Goal: Book appointment/travel/reservation

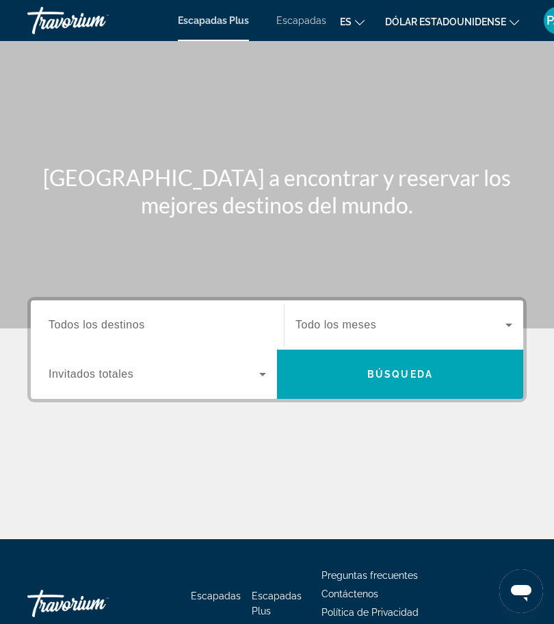
click at [279, 25] on font "Escapadas" at bounding box center [301, 20] width 50 height 11
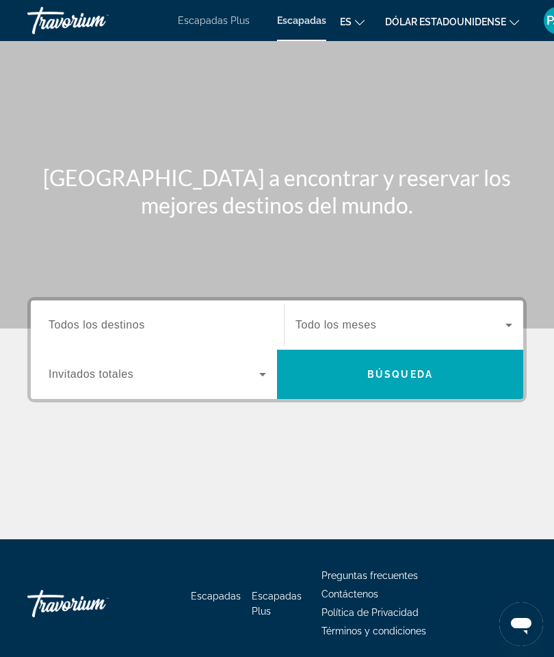
click at [185, 326] on input "Destination Todos los destinos" at bounding box center [158, 325] width 218 height 16
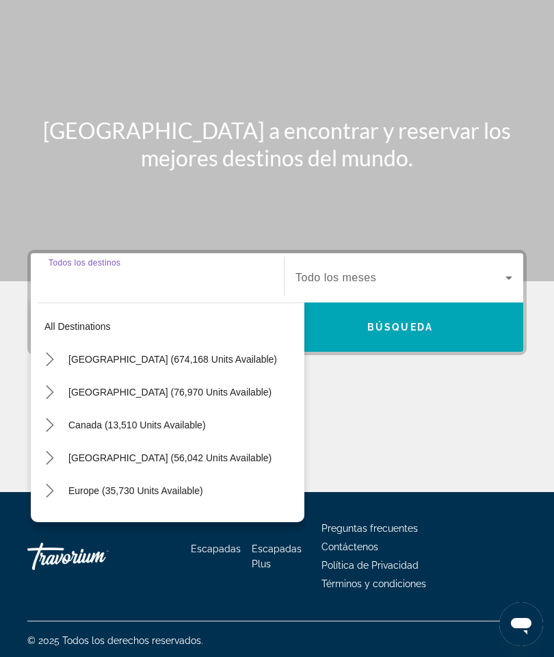
scroll to position [49, 0]
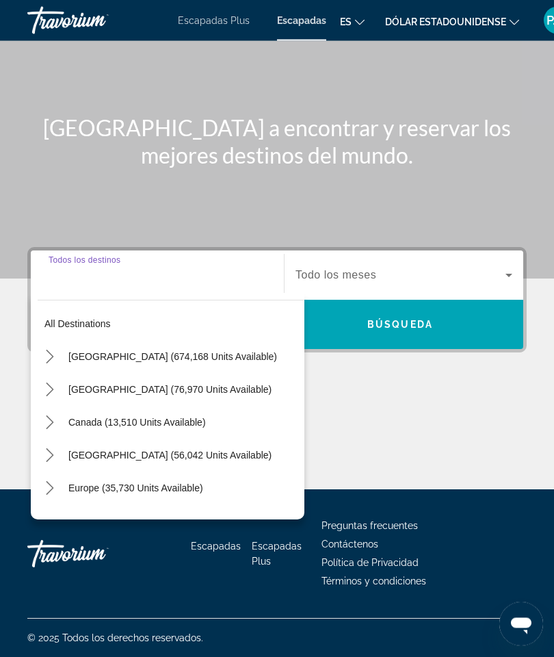
click at [92, 358] on span "[GEOGRAPHIC_DATA] (674,168 units available)" at bounding box center [172, 357] width 209 height 11
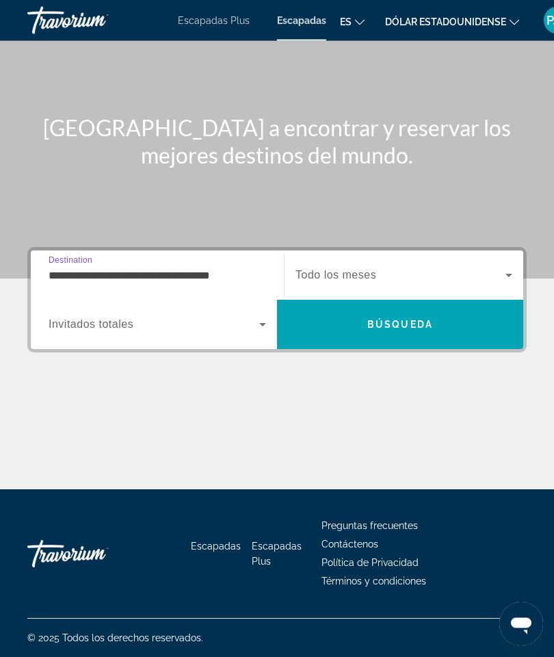
scroll to position [50, 0]
click at [262, 326] on icon "Search widget" at bounding box center [262, 324] width 16 height 16
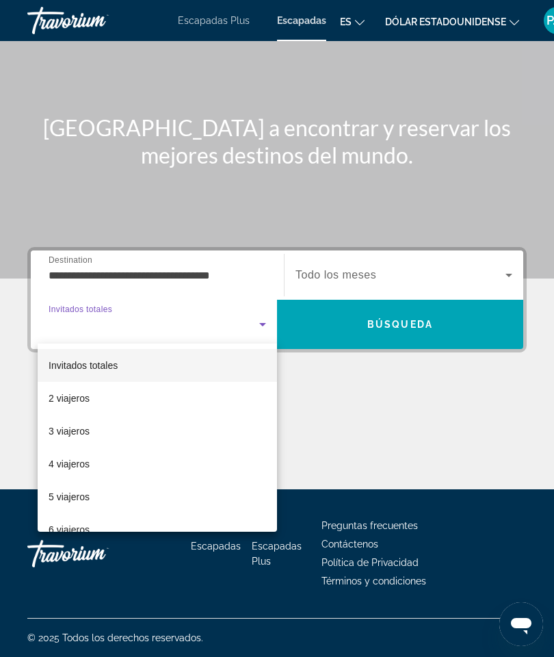
click at [259, 277] on div at bounding box center [277, 328] width 554 height 657
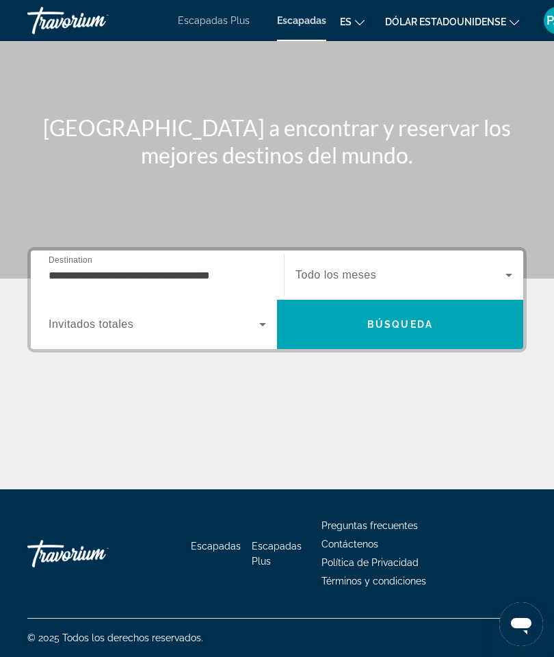
click at [210, 282] on input "**********" at bounding box center [158, 275] width 218 height 16
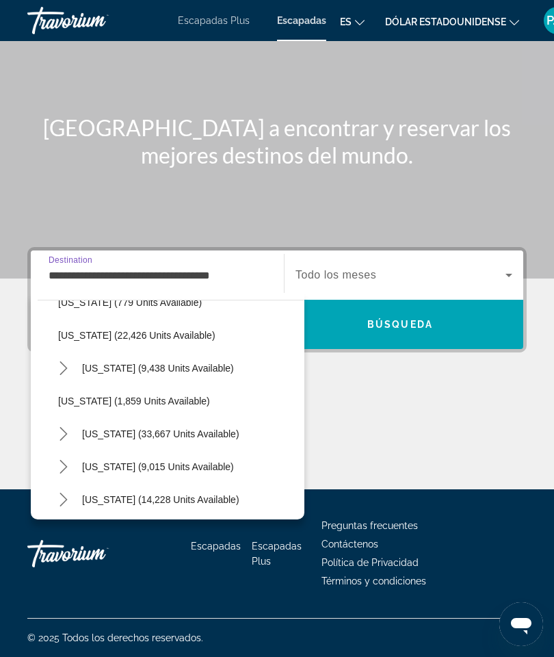
scroll to position [1043, 0]
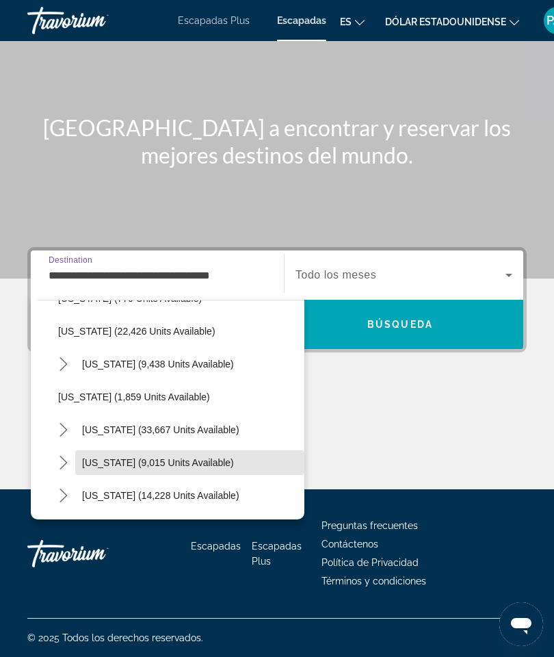
click at [110, 466] on span "[US_STATE] (9,015 units available)" at bounding box center [158, 462] width 152 height 11
type input "**********"
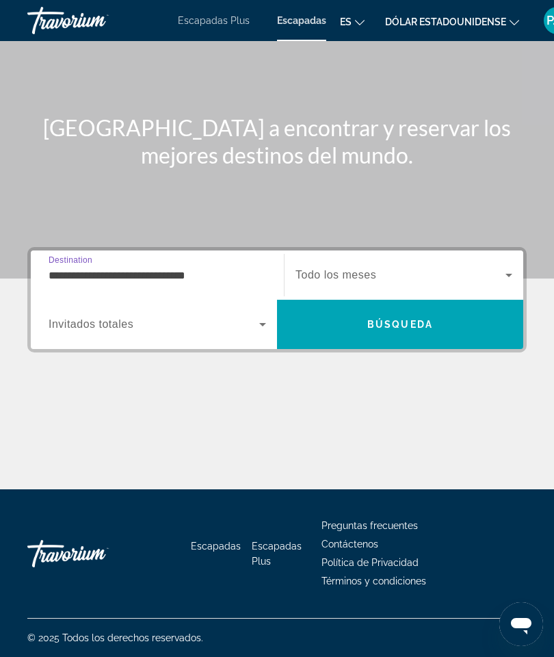
click at [263, 329] on icon "Search widget" at bounding box center [262, 324] width 16 height 16
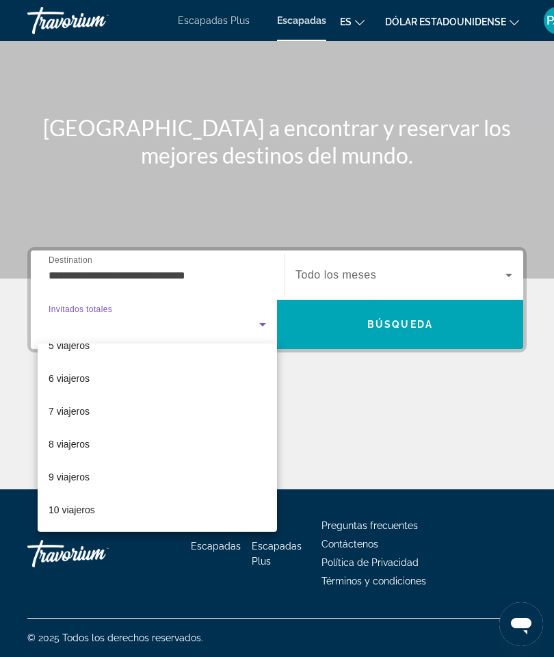
scroll to position [151, 0]
click at [79, 510] on font "10 viajeros" at bounding box center [72, 509] width 47 height 11
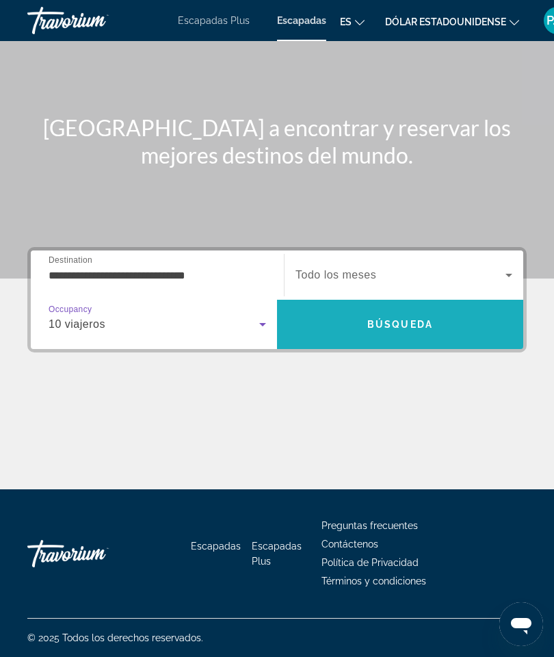
click at [367, 318] on span "Search" at bounding box center [400, 324] width 246 height 33
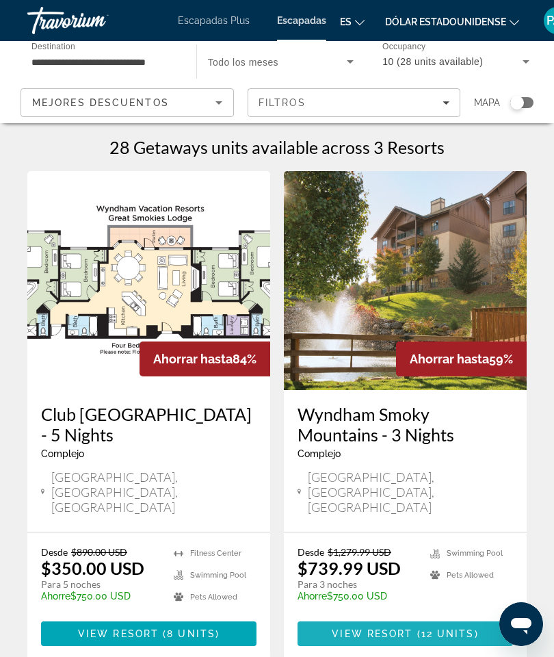
click at [378, 623] on span "View Resort" at bounding box center [372, 633] width 81 height 11
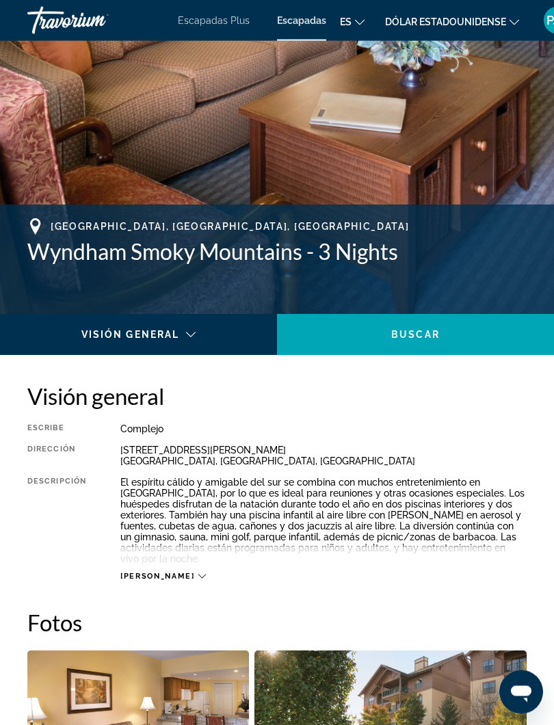
scroll to position [377, 0]
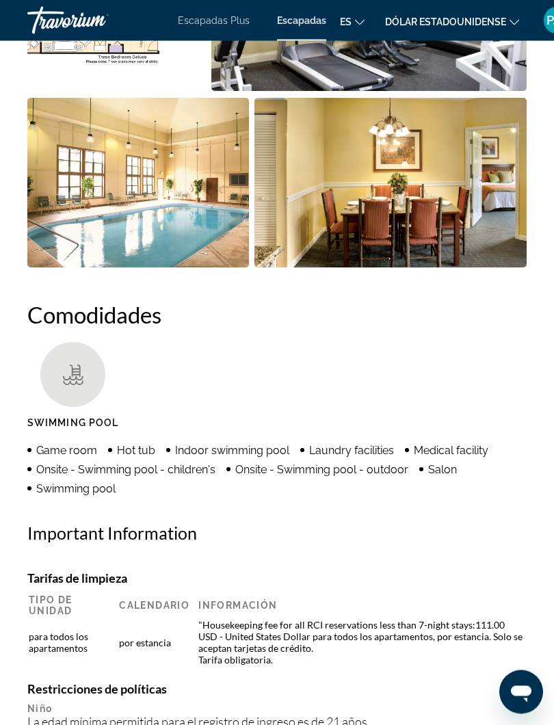
click at [29, 460] on ul "Game room Hot tub Indoor swimming pool Laundry facilities Medical facility Onsi…" at bounding box center [276, 469] width 499 height 53
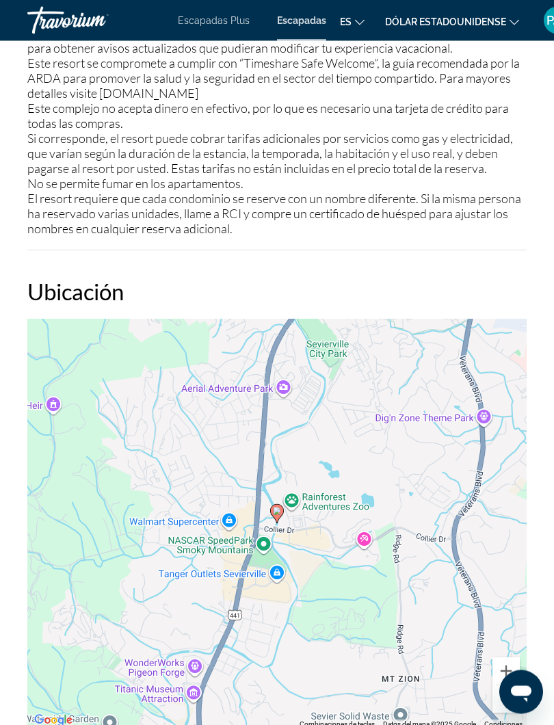
scroll to position [2313, 0]
click at [3, 620] on div "Visión general Escribe Complejo Todo incluido No todo incluido Dirección [STREE…" at bounding box center [277, 29] width 554 height 3165
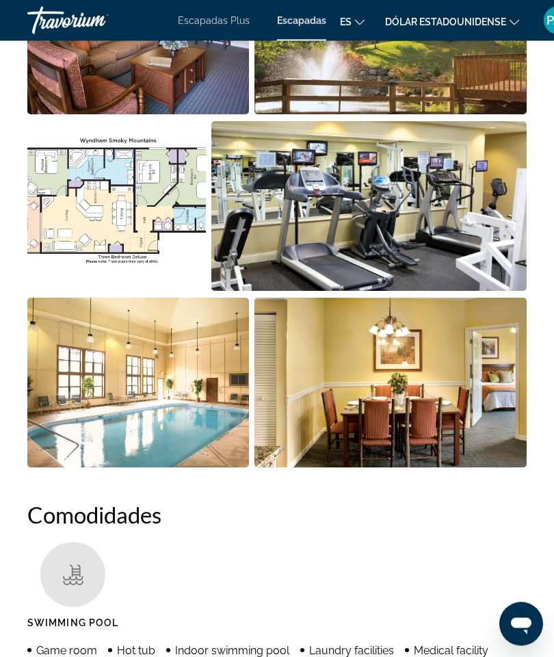
scroll to position [1051, 0]
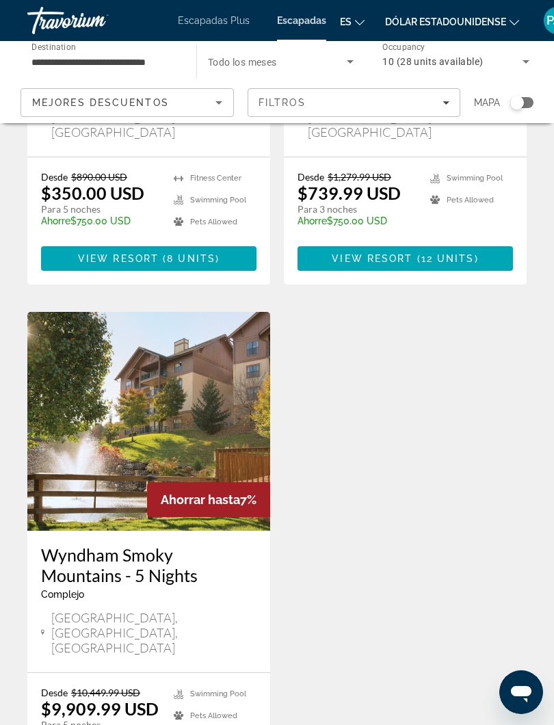
scroll to position [376, 0]
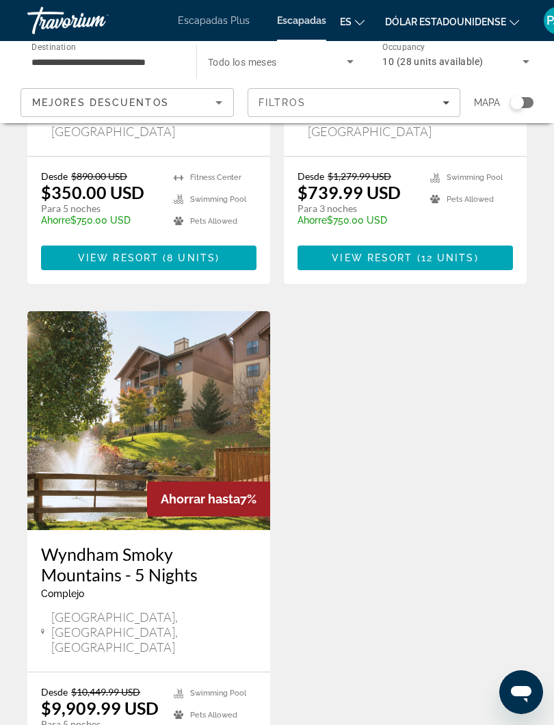
click at [103, 456] on img "Contenido principal" at bounding box center [148, 420] width 243 height 219
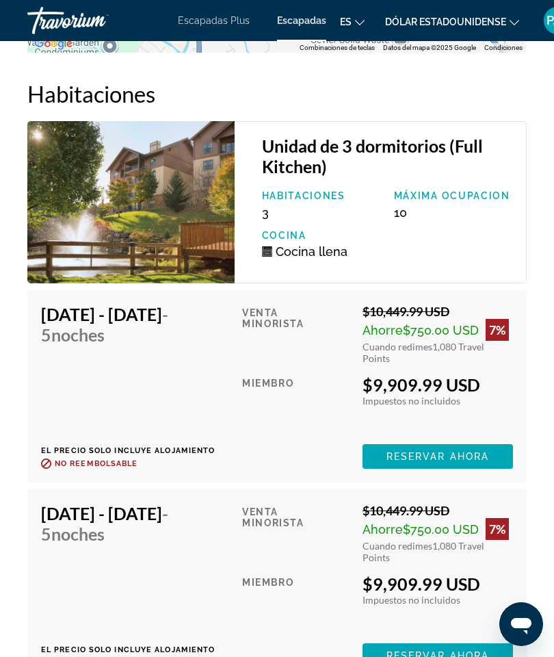
scroll to position [2997, 0]
